Goal: Information Seeking & Learning: Learn about a topic

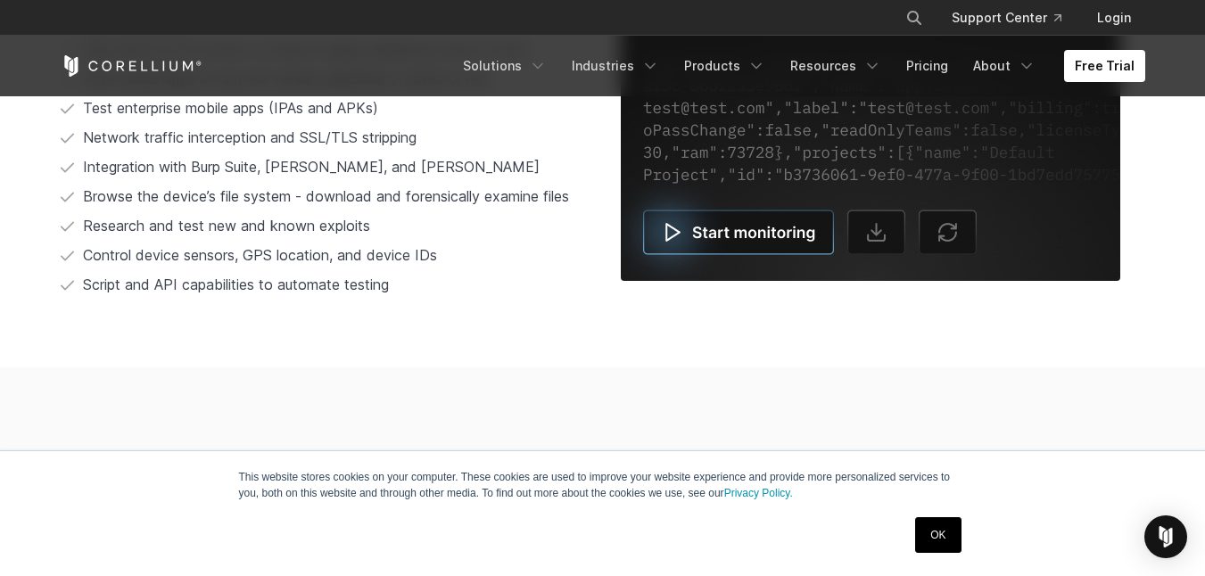
scroll to position [3686, 0]
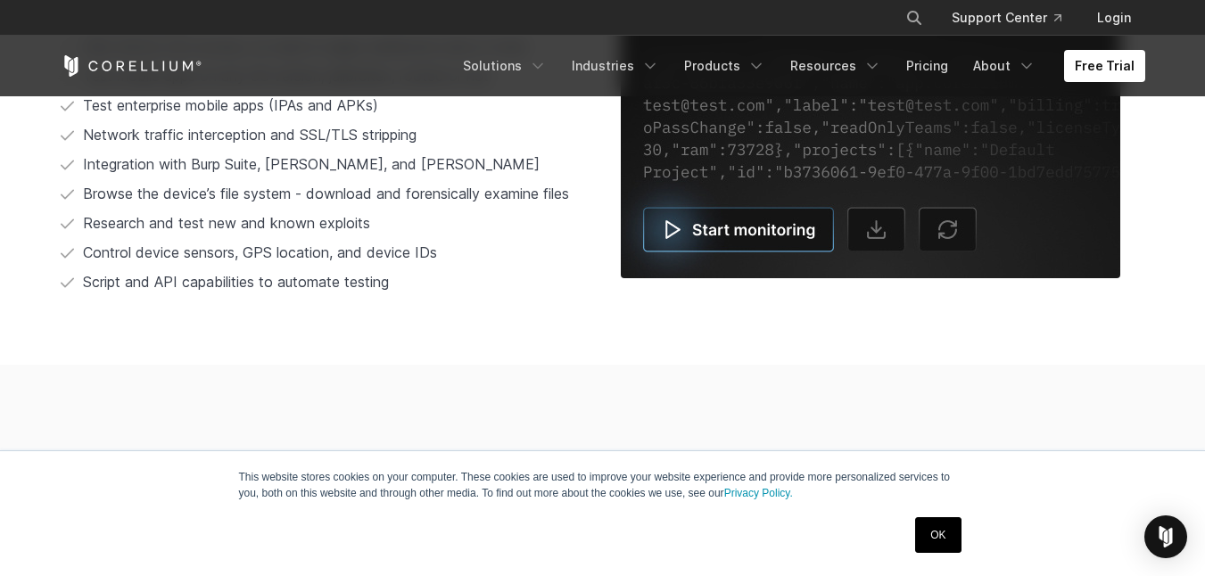
click at [930, 536] on link "OK" at bounding box center [937, 535] width 45 height 36
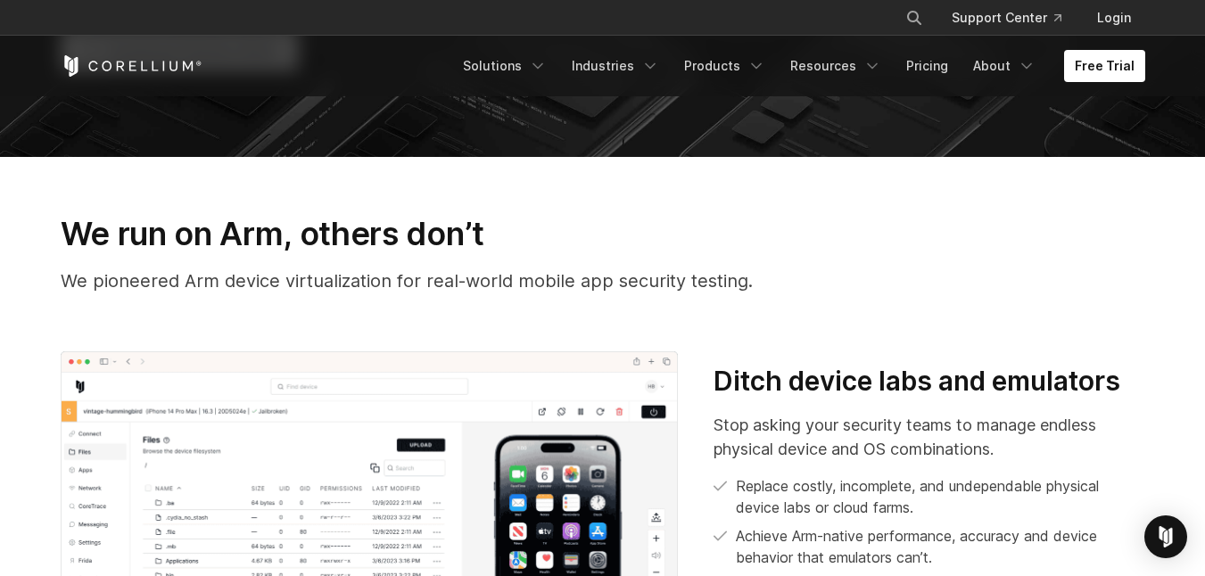
scroll to position [0, 0]
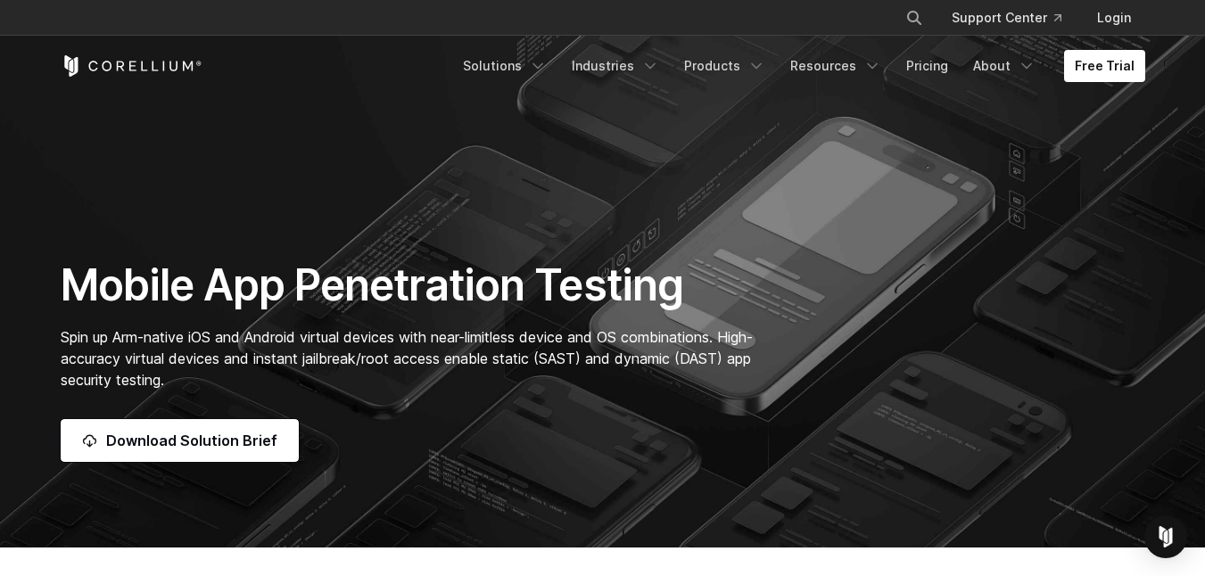
click at [219, 351] on span "Spin up Arm-native iOS and Android virtual devices with near-limitless device a…" at bounding box center [407, 358] width 692 height 61
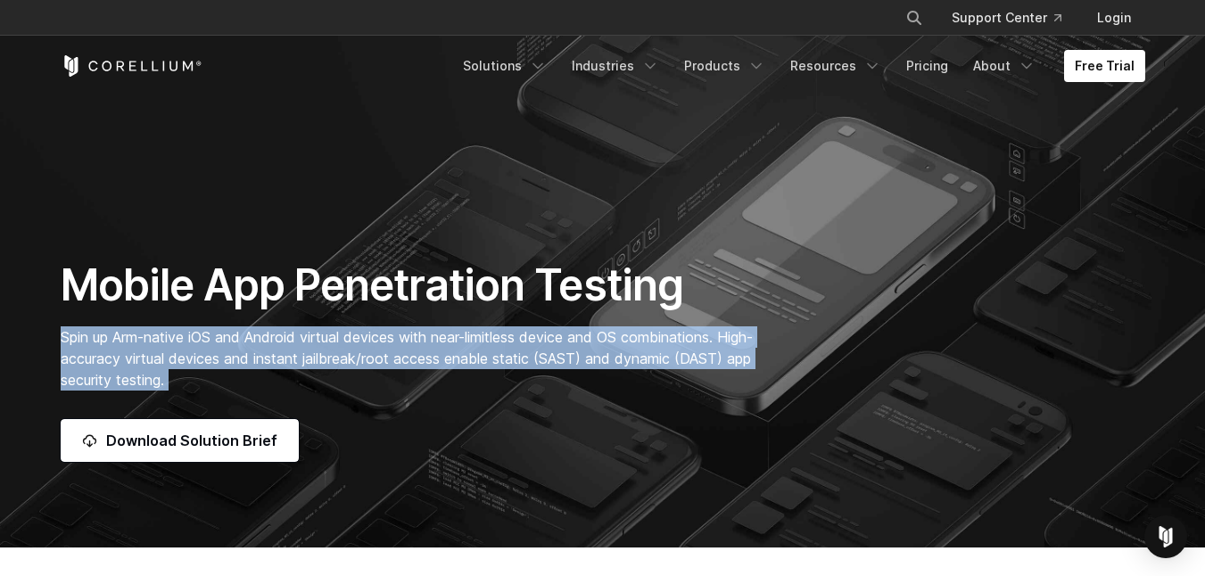
click at [219, 351] on span "Spin up Arm-native iOS and Android virtual devices with near-limitless device a…" at bounding box center [407, 358] width 692 height 61
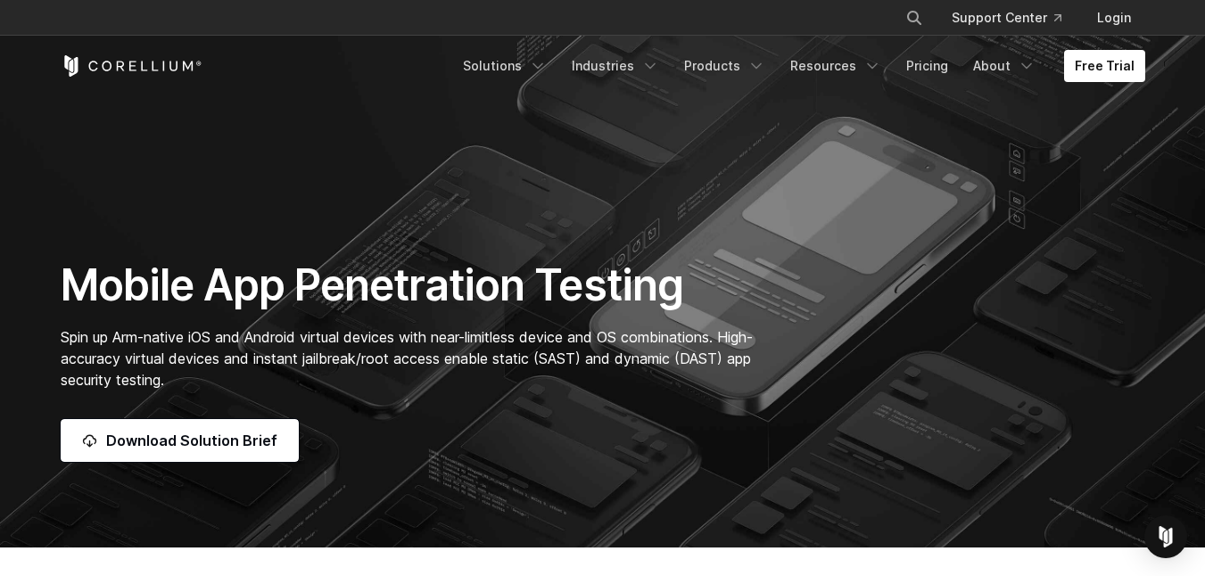
click at [1, 10] on div "× Search our site... Support Center Login" at bounding box center [602, 18] width 1205 height 36
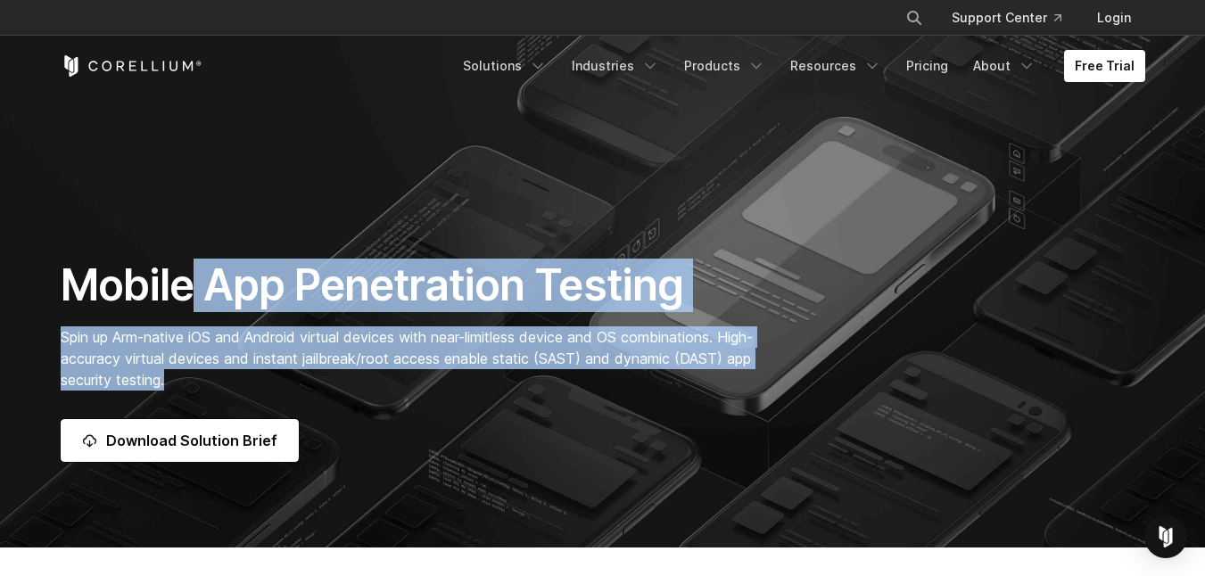
drag, startPoint x: 195, startPoint y: 268, endPoint x: 564, endPoint y: 390, distance: 388.1
click at [564, 390] on div "Mobile App Penetration Testing Spin up Arm-native iOS and Android virtual devic…" at bounding box center [416, 360] width 746 height 203
click at [564, 390] on p "Spin up Arm-native iOS and Android virtual devices with near-limitless device a…" at bounding box center [416, 358] width 711 height 64
drag, startPoint x: 467, startPoint y: 372, endPoint x: 244, endPoint y: 287, distance: 238.5
click at [244, 287] on div "Mobile App Penetration Testing Spin up Arm-native iOS and Android virtual devic…" at bounding box center [416, 360] width 746 height 203
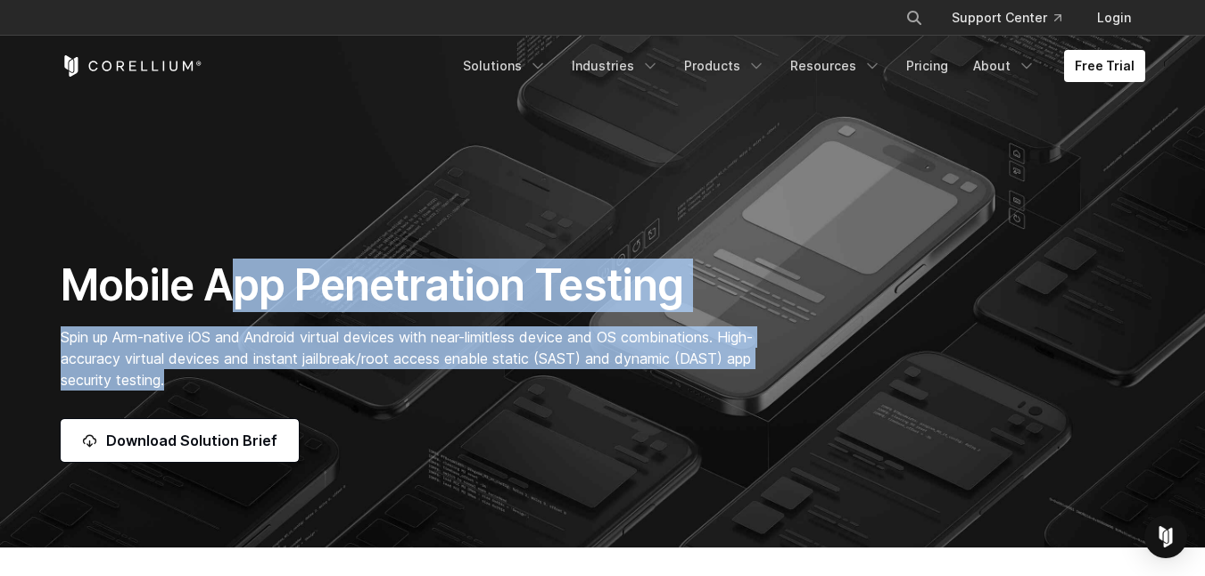
click at [244, 287] on h1 "Mobile App Penetration Testing" at bounding box center [416, 286] width 711 height 54
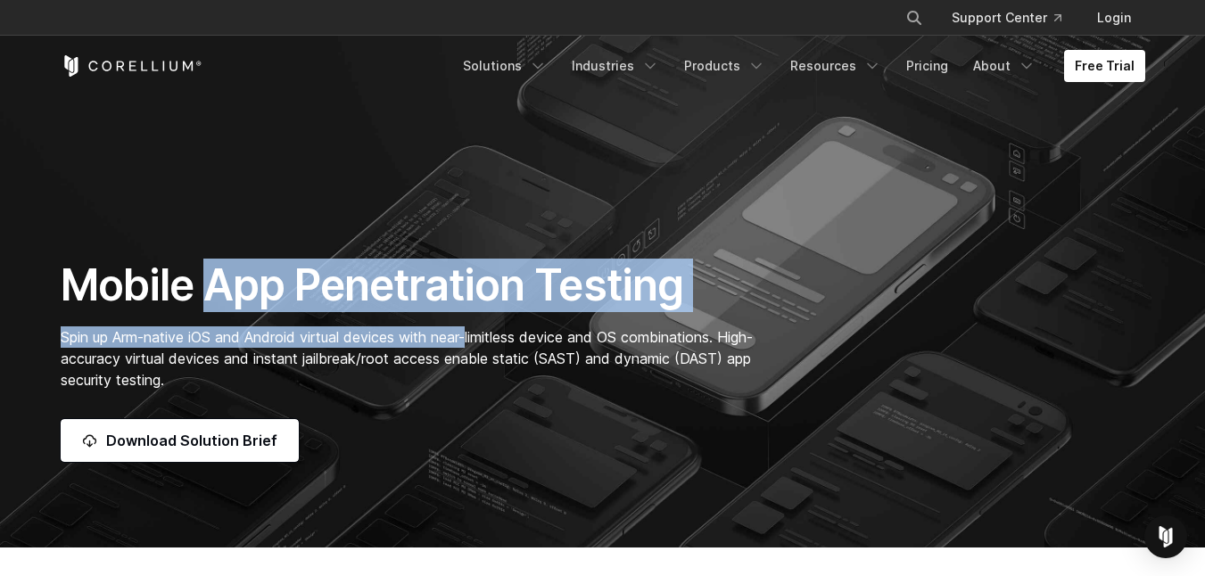
drag, startPoint x: 219, startPoint y: 284, endPoint x: 475, endPoint y: 347, distance: 264.5
click at [475, 347] on div "Mobile App Penetration Testing Spin up Arm-native iOS and Android virtual devic…" at bounding box center [416, 360] width 746 height 203
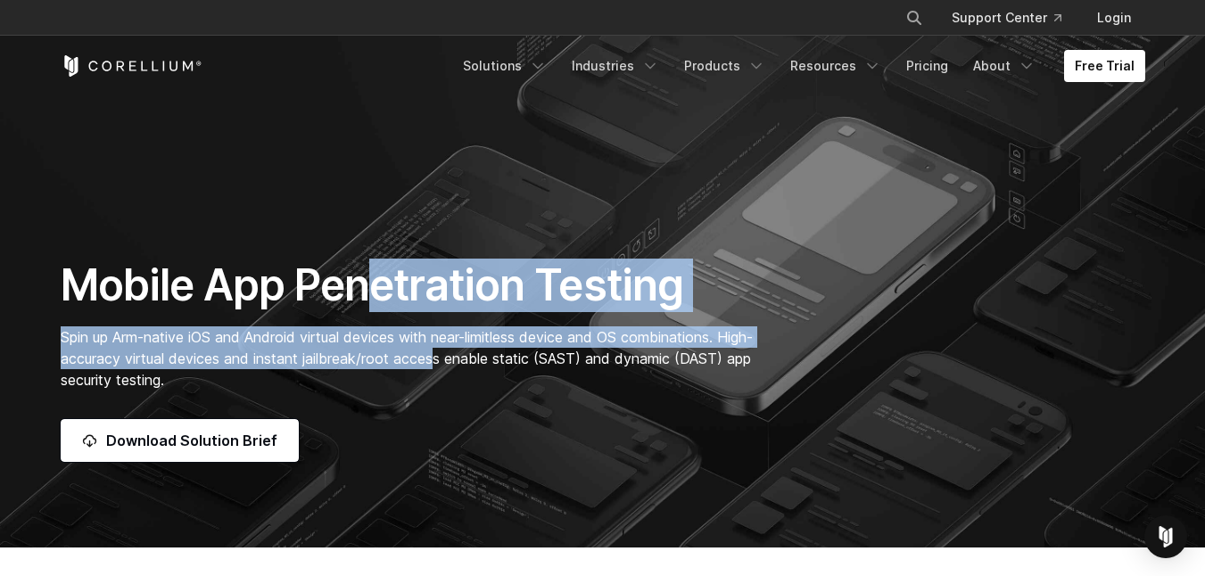
drag, startPoint x: 480, startPoint y: 359, endPoint x: 360, endPoint y: 287, distance: 139.6
click at [360, 287] on div "Mobile App Penetration Testing Spin up Arm-native iOS and Android virtual devic…" at bounding box center [416, 360] width 746 height 203
click at [360, 287] on h1 "Mobile App Penetration Testing" at bounding box center [416, 286] width 711 height 54
